Goal: Task Accomplishment & Management: Complete application form

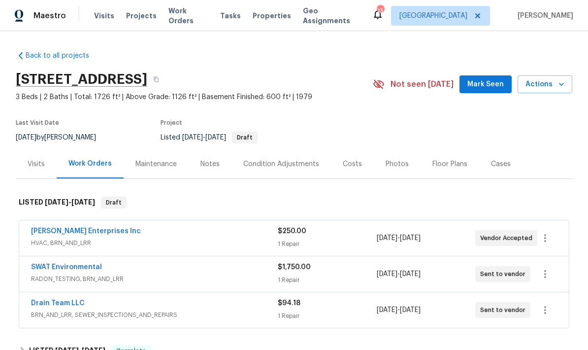
scroll to position [-23, 0]
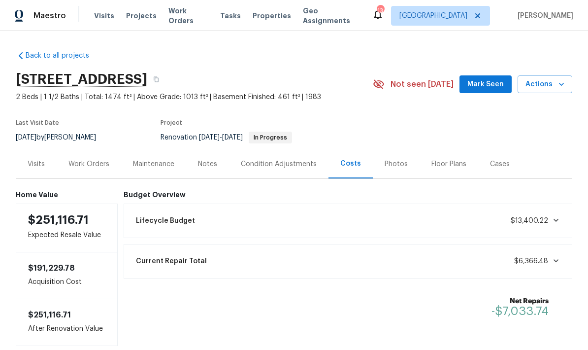
scroll to position [14, 0]
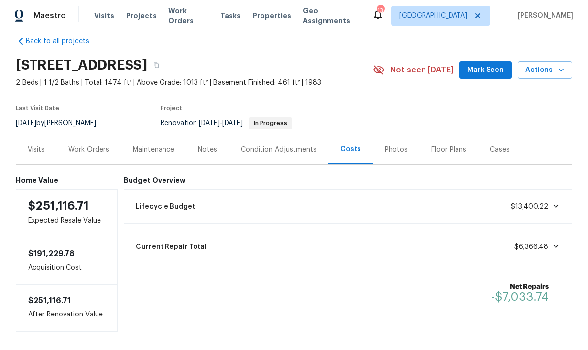
click at [76, 147] on div "Work Orders" at bounding box center [88, 150] width 41 height 10
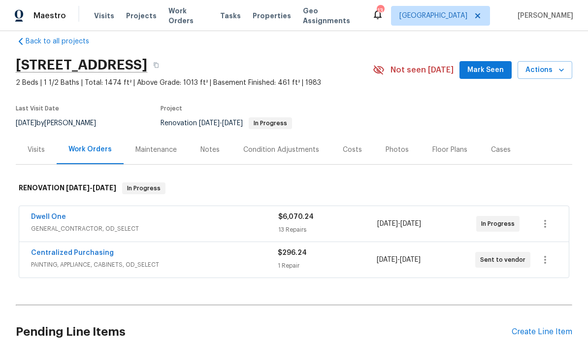
click at [38, 220] on link "Dwell One" at bounding box center [48, 216] width 35 height 7
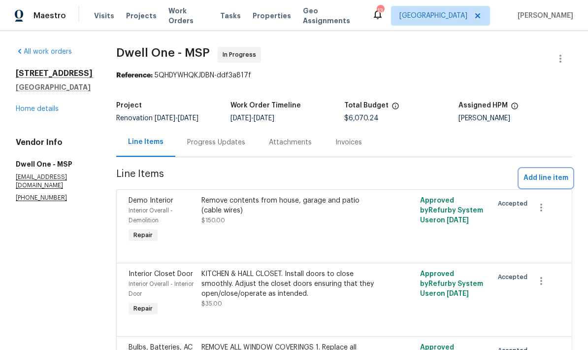
click at [539, 180] on span "Add line item" at bounding box center [545, 178] width 45 height 12
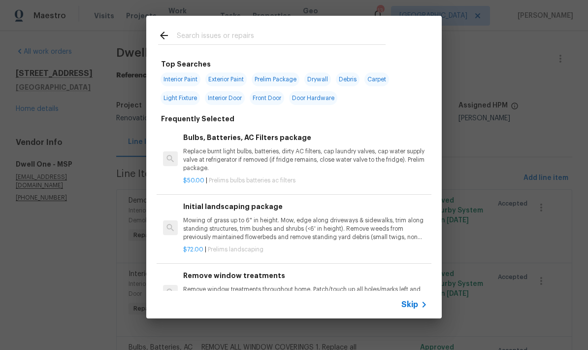
click at [187, 38] on input "text" at bounding box center [281, 37] width 209 height 15
type input "Appliance"
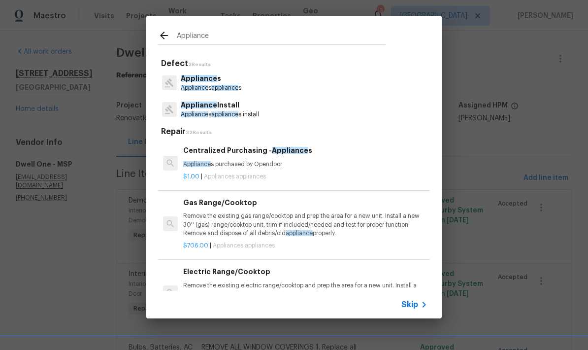
click at [190, 87] on span "Appliance" at bounding box center [195, 88] width 28 height 6
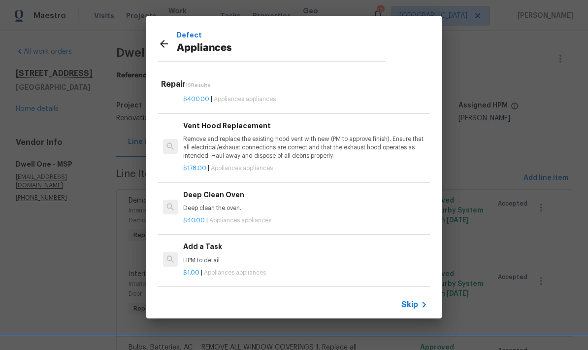
scroll to position [241, 0]
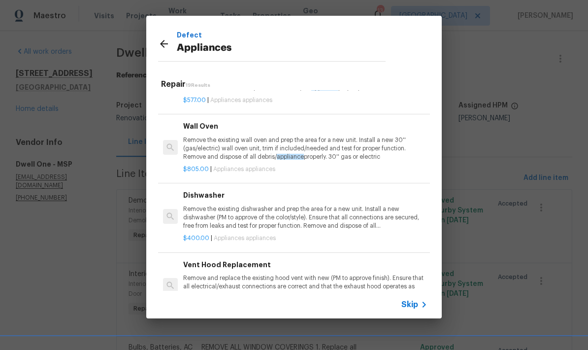
click at [163, 42] on icon at bounding box center [164, 44] width 12 height 12
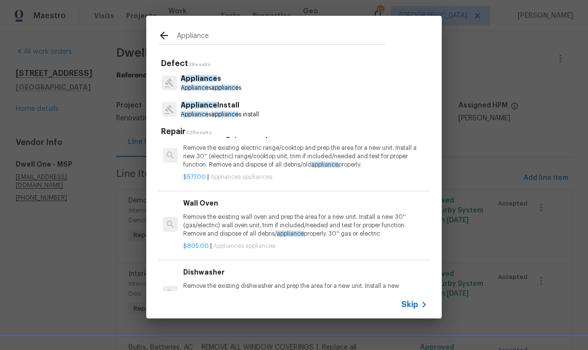
click at [193, 108] on span "Appliance" at bounding box center [199, 104] width 36 height 7
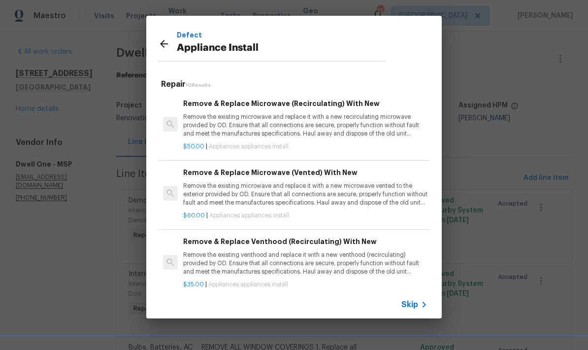
scroll to position [0, 0]
click at [248, 124] on p "Remove the existing microwave and replace it with a new recirculating microwave…" at bounding box center [305, 125] width 244 height 25
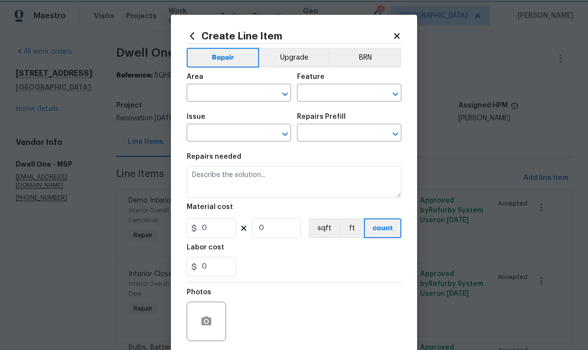
type input "Appliances"
type input "Appliance Install"
type input "Remove & Replace Microwave (Recirculating) With New $50.00"
type textarea "Remove the existing microwave and replace it with a new recirculating microwave…"
type input "50"
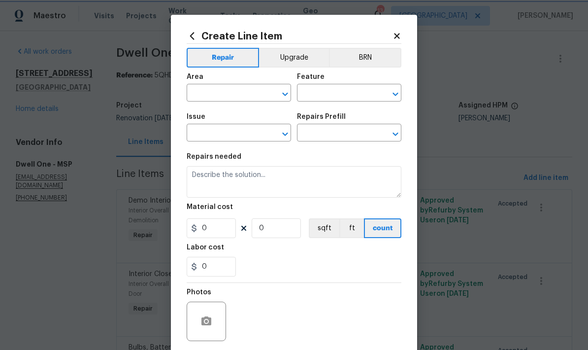
type input "1"
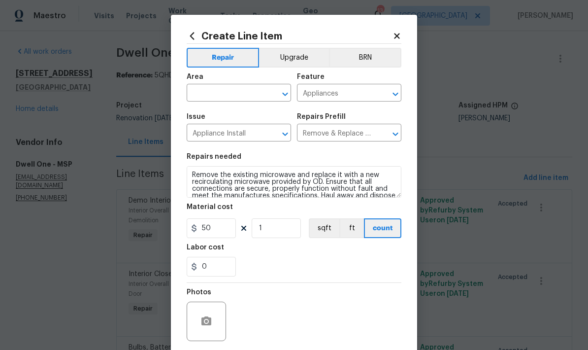
click at [195, 96] on input "text" at bounding box center [225, 93] width 77 height 15
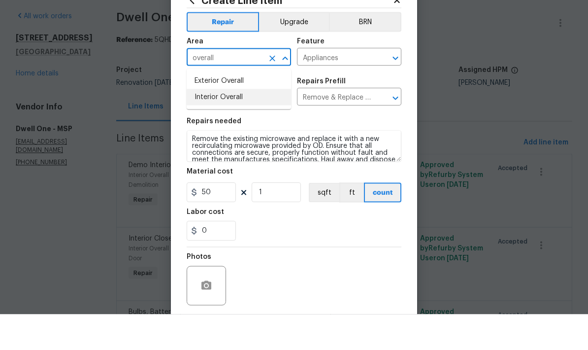
click at [202, 125] on li "Interior Overall" at bounding box center [239, 133] width 104 height 16
type input "Interior Overall"
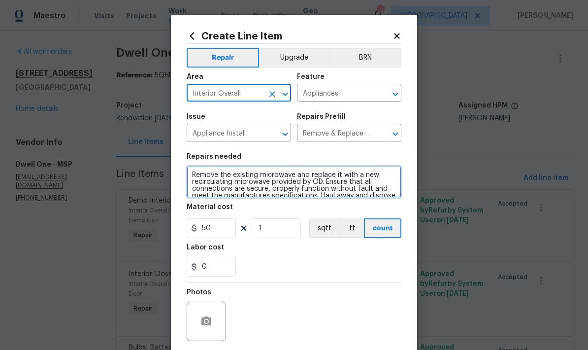
click at [188, 175] on textarea "Remove the existing microwave and replace it with a new recirculating microwave…" at bounding box center [294, 182] width 215 height 32
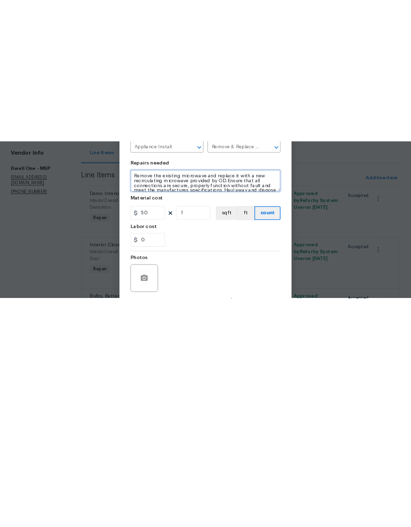
scroll to position [0, 0]
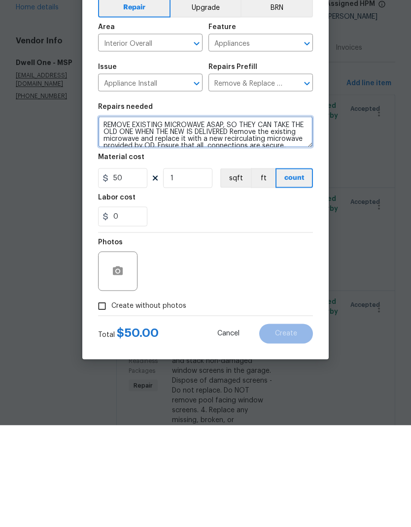
type textarea "REMOVE EXISTING MICROWAVE ASAP, SO THEY CAN TAKE THE OLD ONE WHEN THE NEW IS DE…"
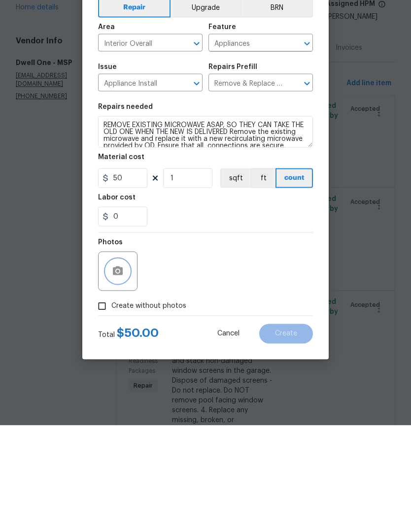
click at [110, 349] on button "button" at bounding box center [118, 373] width 24 height 24
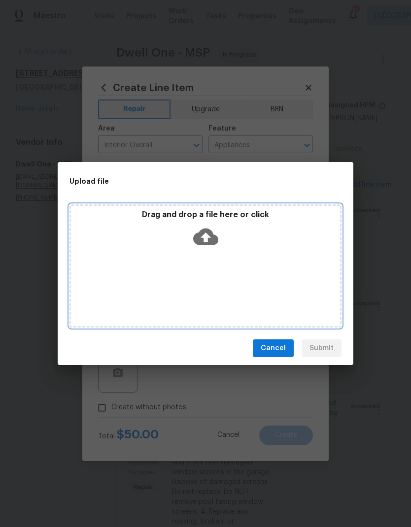
click at [200, 265] on div "Drag and drop a file here or click" at bounding box center [205, 265] width 272 height 123
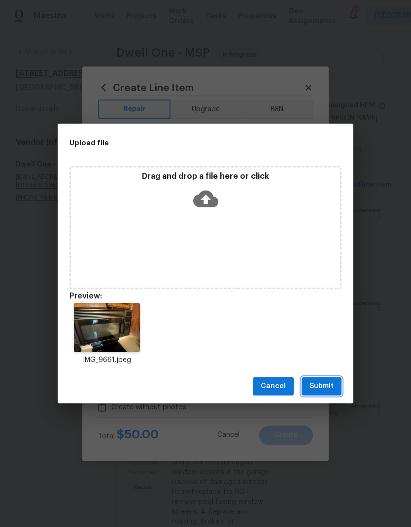
click at [322, 349] on span "Submit" at bounding box center [321, 386] width 24 height 12
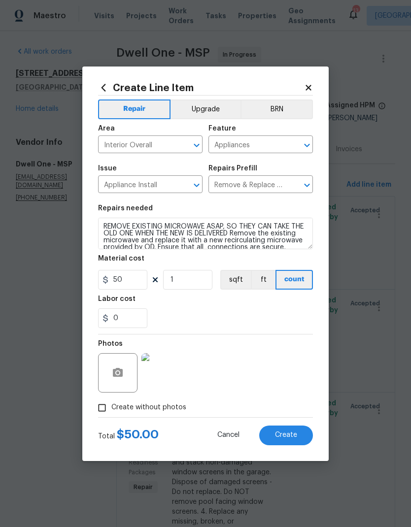
click at [283, 349] on span "Create" at bounding box center [286, 434] width 22 height 7
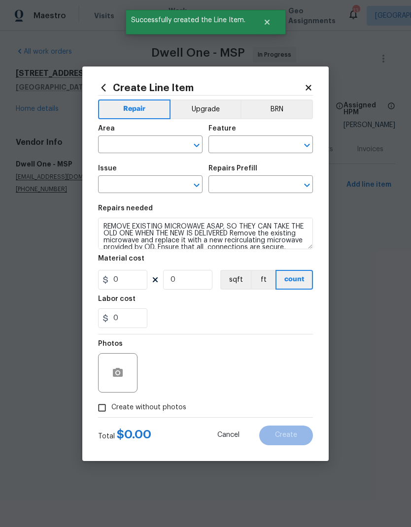
scroll to position [0, 0]
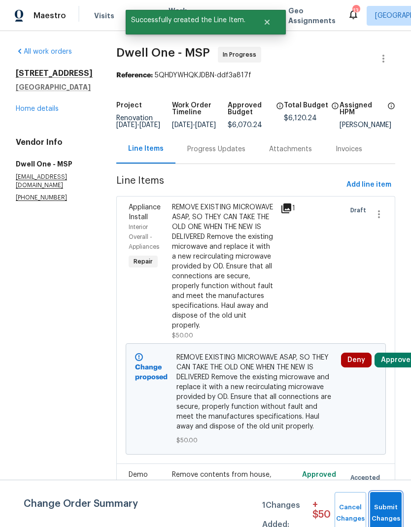
click at [383, 349] on span "Submit Changes" at bounding box center [386, 513] width 22 height 23
